Goal: Task Accomplishment & Management: Manage account settings

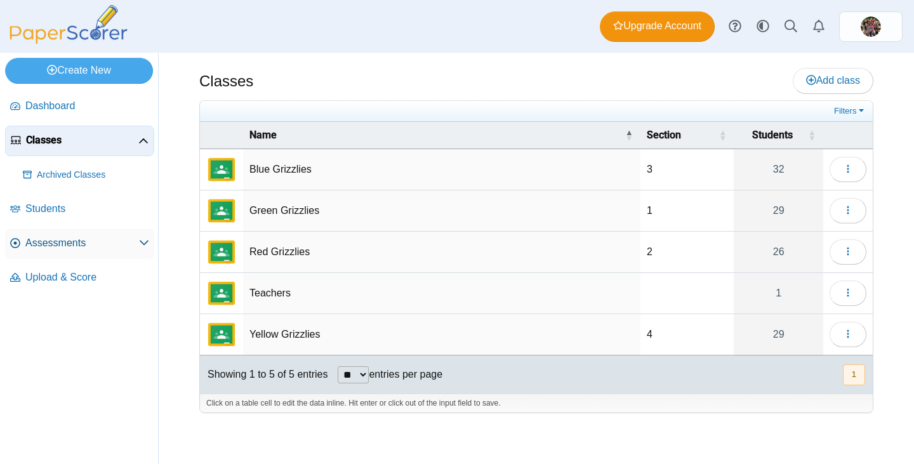
click at [36, 237] on span "Assessments" at bounding box center [82, 243] width 114 height 14
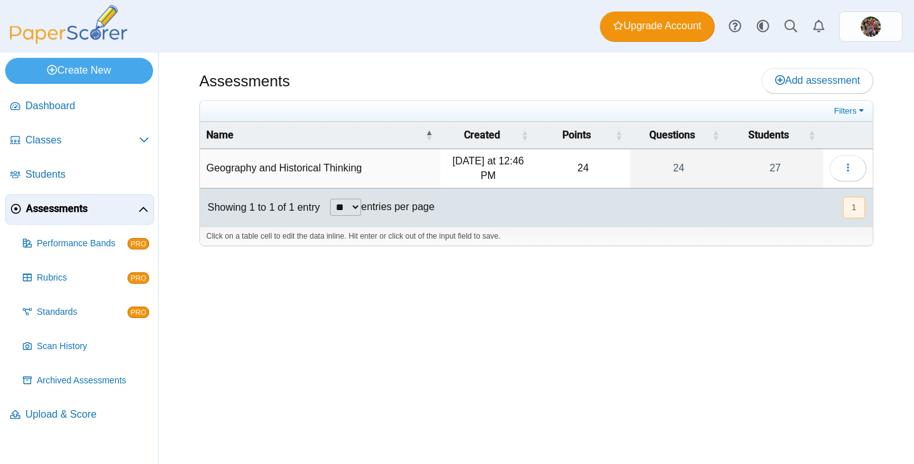
click at [249, 169] on td "Geography and Historical Thinking" at bounding box center [320, 168] width 240 height 39
click at [864, 165] on td "Loading…" at bounding box center [847, 168] width 49 height 39
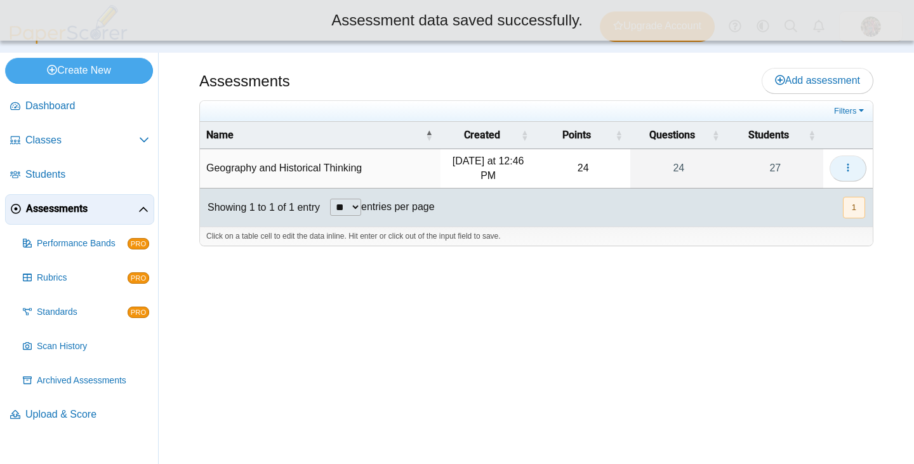
click at [843, 166] on icon "button" at bounding box center [848, 167] width 10 height 10
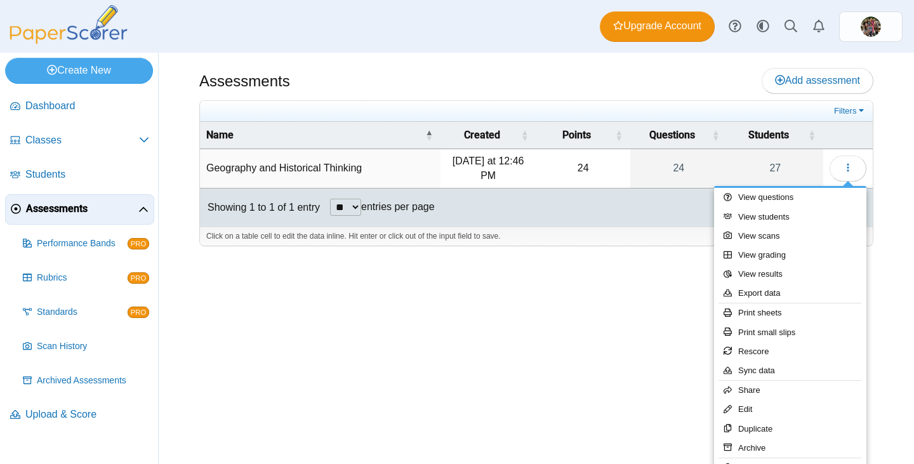
click at [241, 315] on div "Assessments Add assessment 24" at bounding box center [536, 258] width 755 height 411
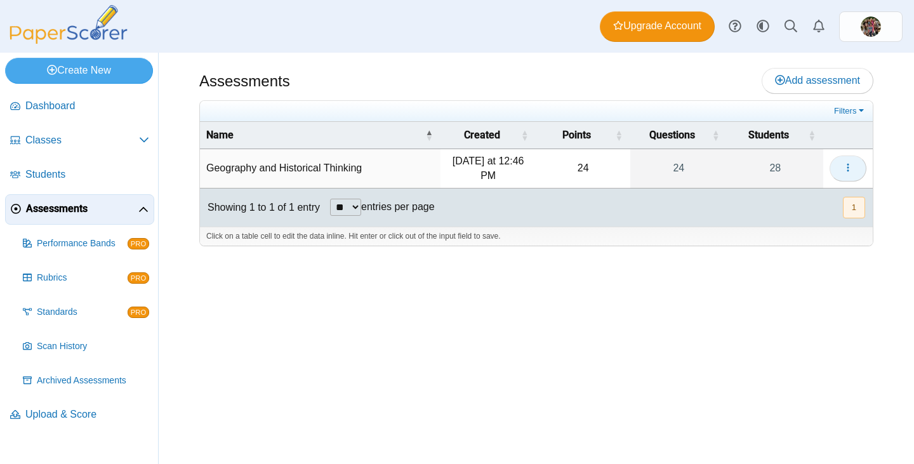
click at [852, 166] on icon "button" at bounding box center [848, 167] width 10 height 10
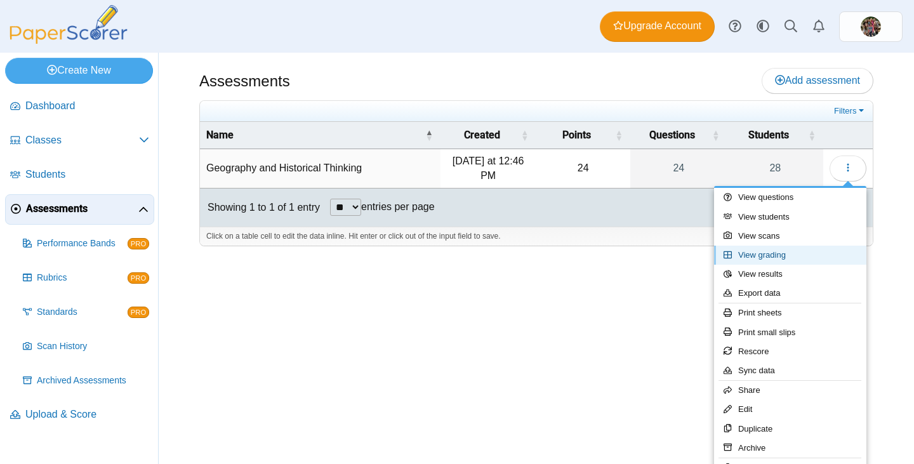
click at [758, 253] on link "View grading" at bounding box center [790, 255] width 152 height 19
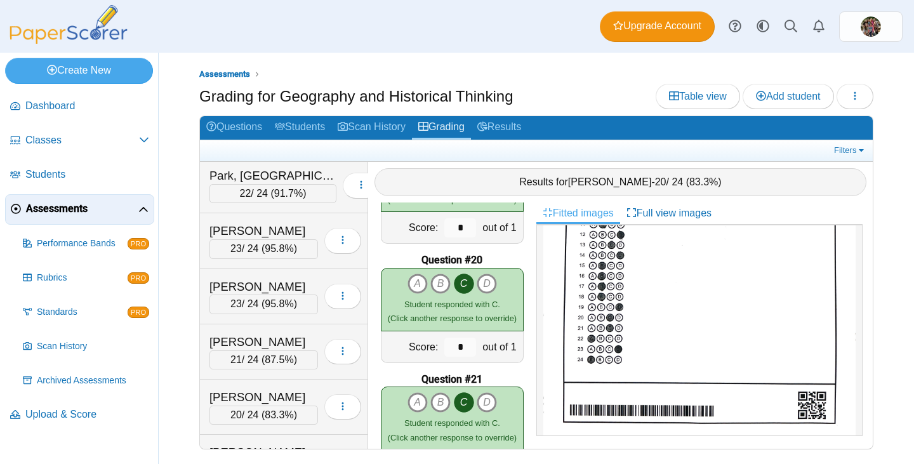
scroll to position [880, 0]
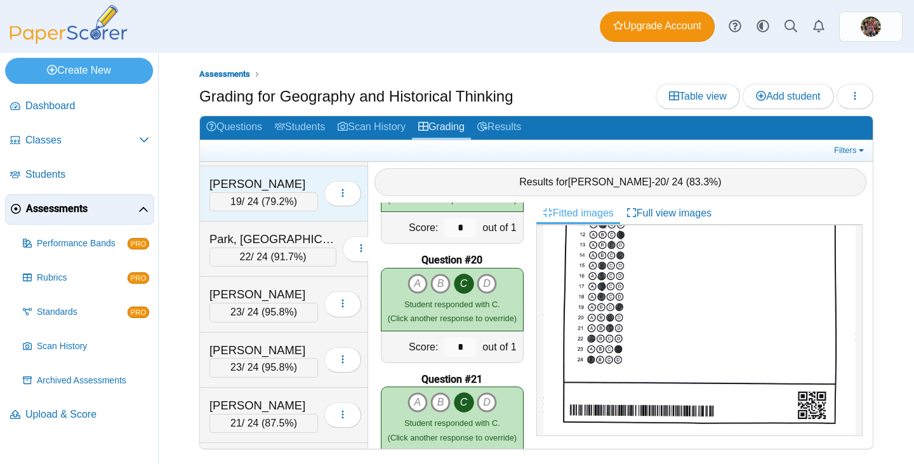
click at [265, 178] on div "Naylor, Keaton" at bounding box center [263, 184] width 109 height 16
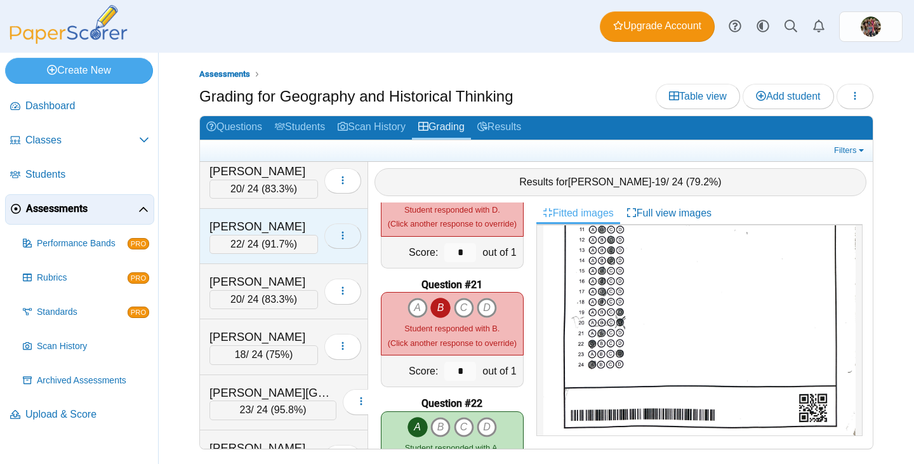
scroll to position [0, 0]
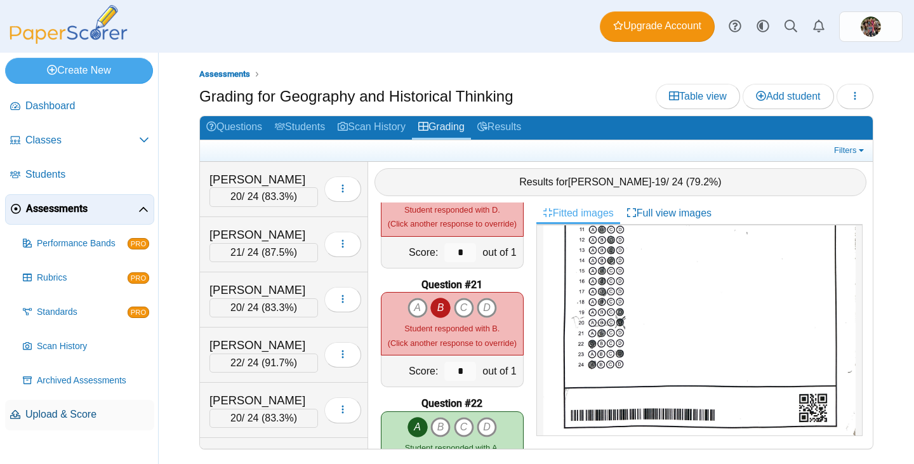
click at [55, 416] on span "Upload & Score" at bounding box center [87, 414] width 124 height 14
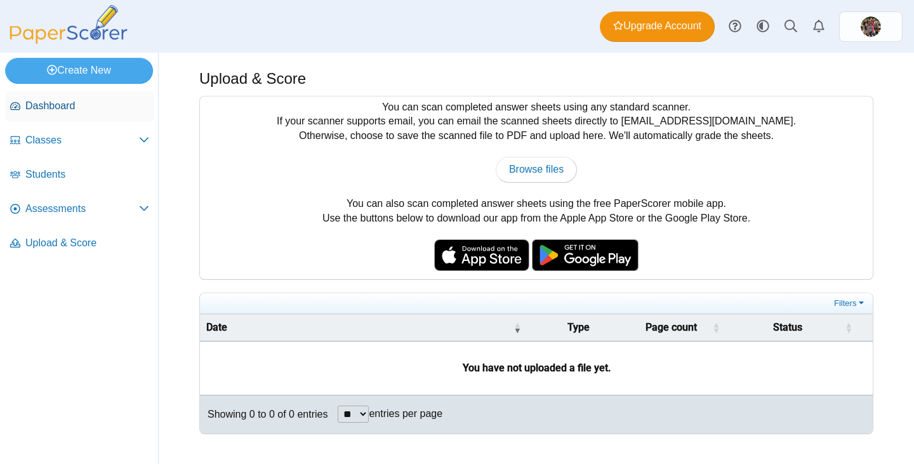
click at [61, 109] on span "Dashboard" at bounding box center [87, 106] width 124 height 14
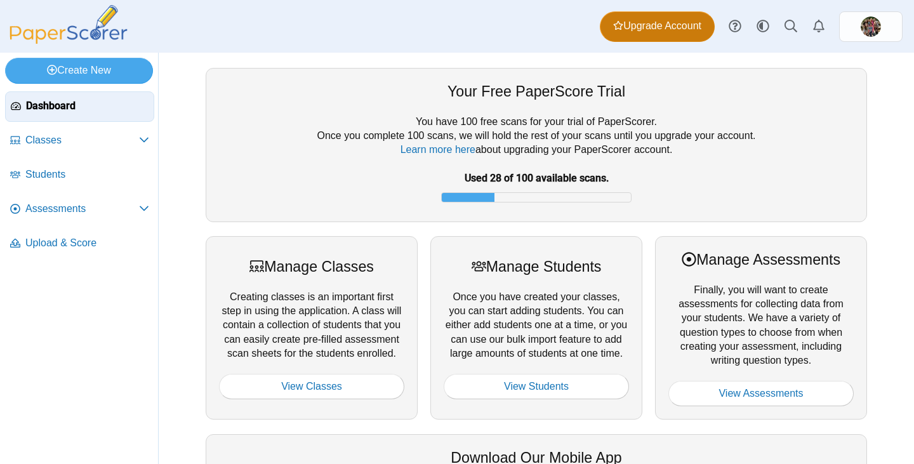
click at [635, 29] on span "Upgrade Account" at bounding box center [657, 26] width 88 height 14
